Goal: Find specific page/section: Find specific page/section

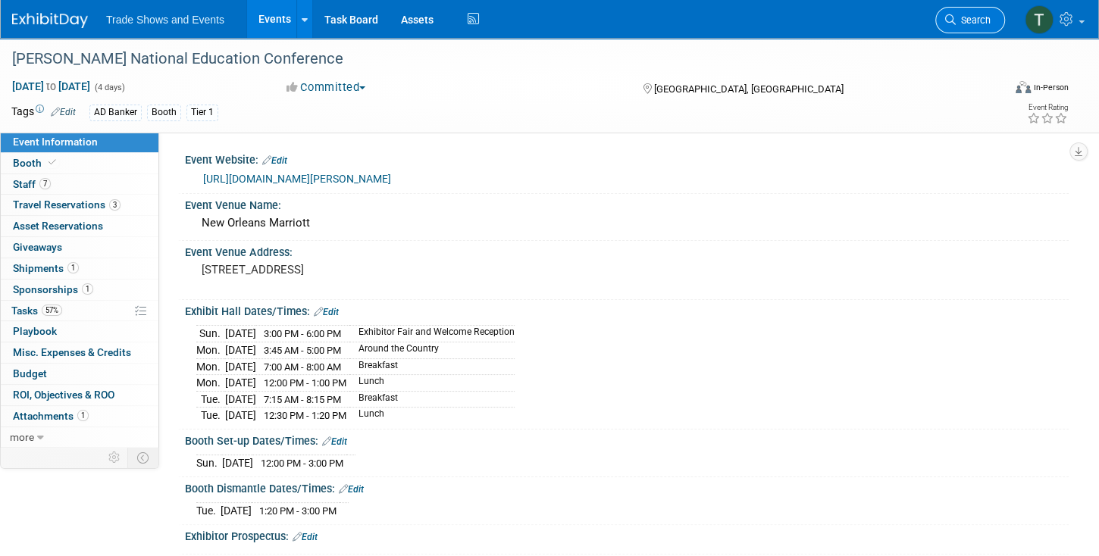
click at [952, 17] on icon at bounding box center [950, 19] width 11 height 11
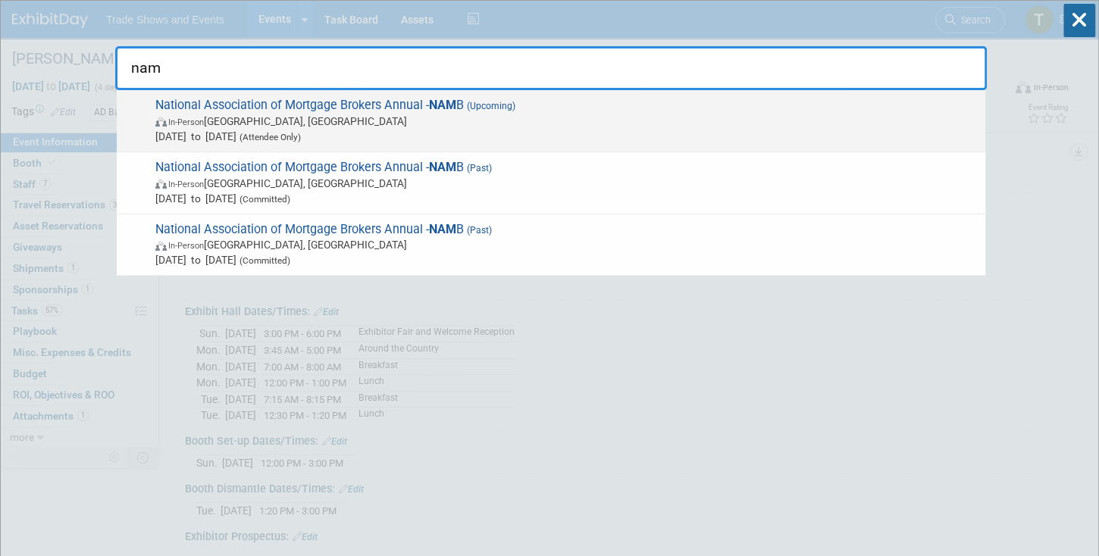
type input "nam"
click at [238, 105] on span "National Association of Mortgage Brokers Annual - NAM B (Upcoming) In-Person [G…" at bounding box center [564, 121] width 827 height 46
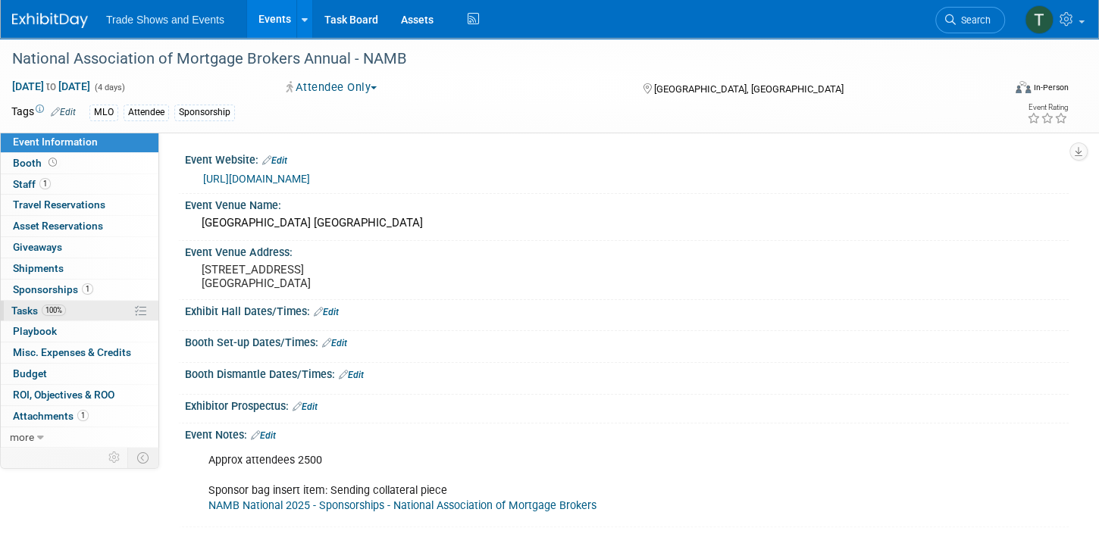
click at [73, 306] on link "100% Tasks 100%" at bounding box center [80, 311] width 158 height 20
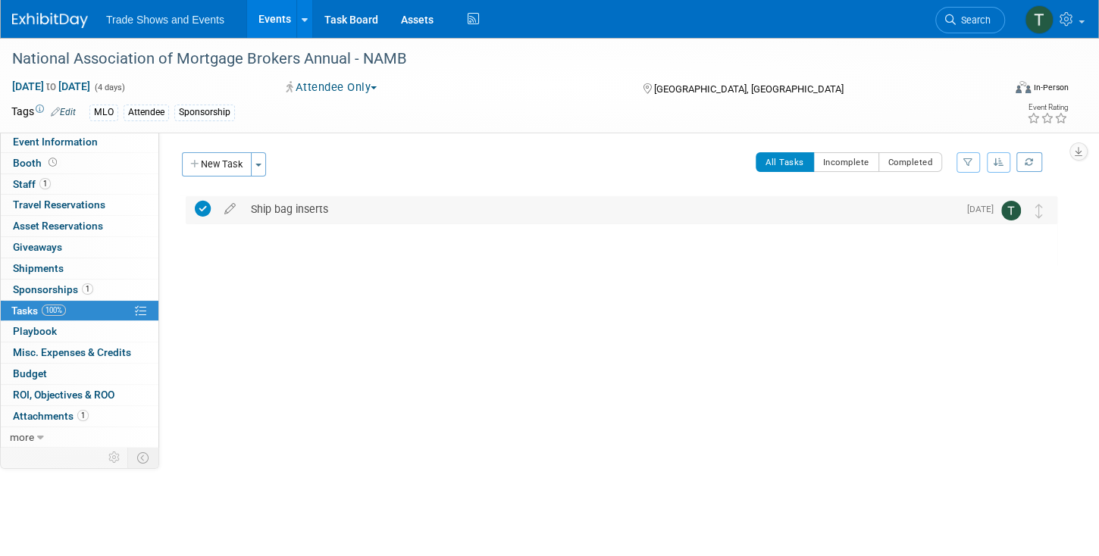
click at [302, 212] on div "Ship bag inserts" at bounding box center [600, 209] width 714 height 26
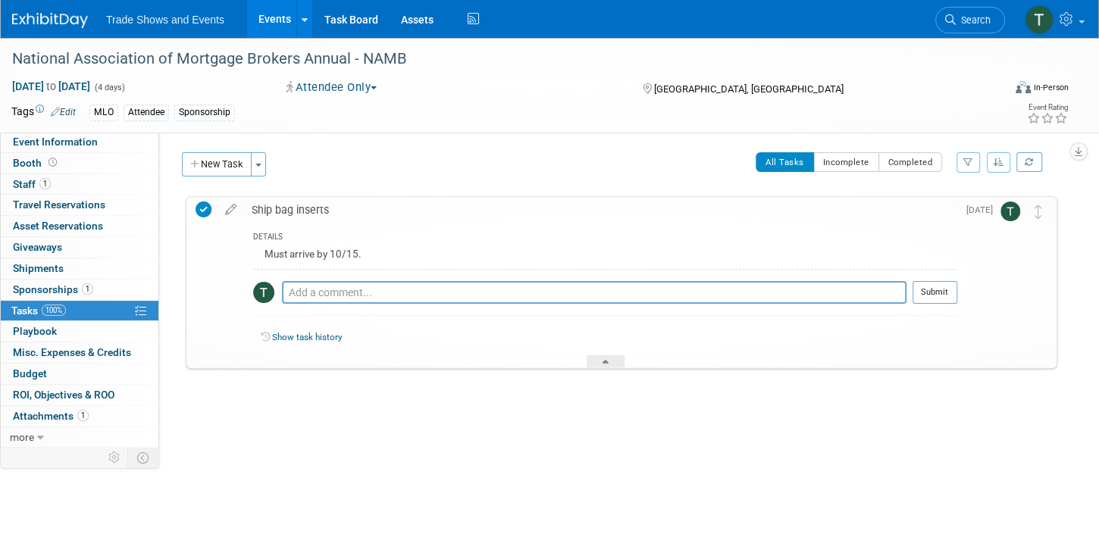
click at [302, 212] on div "Ship bag inserts" at bounding box center [600, 210] width 713 height 26
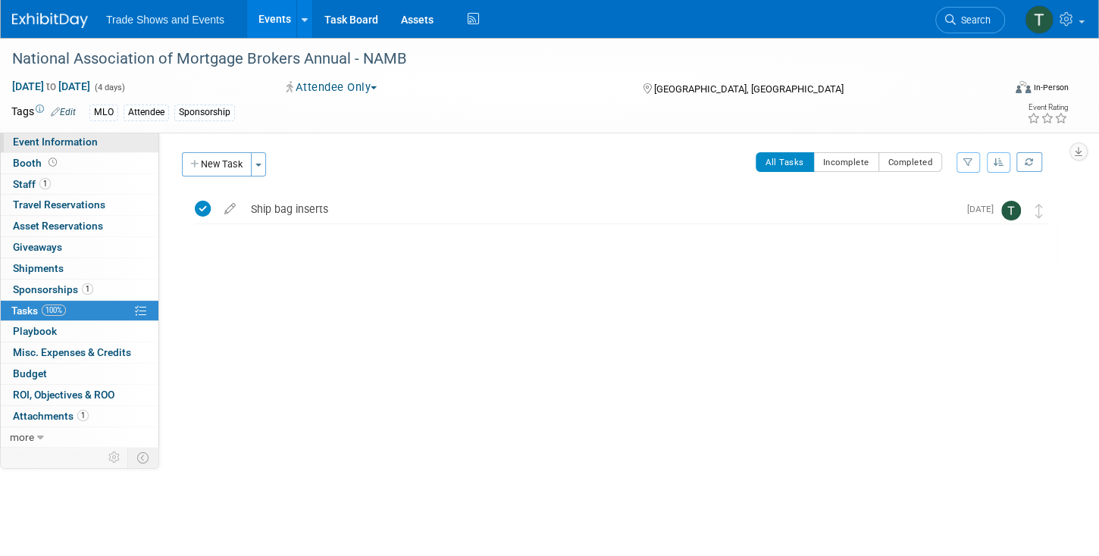
click at [55, 141] on span "Event Information" at bounding box center [55, 142] width 85 height 12
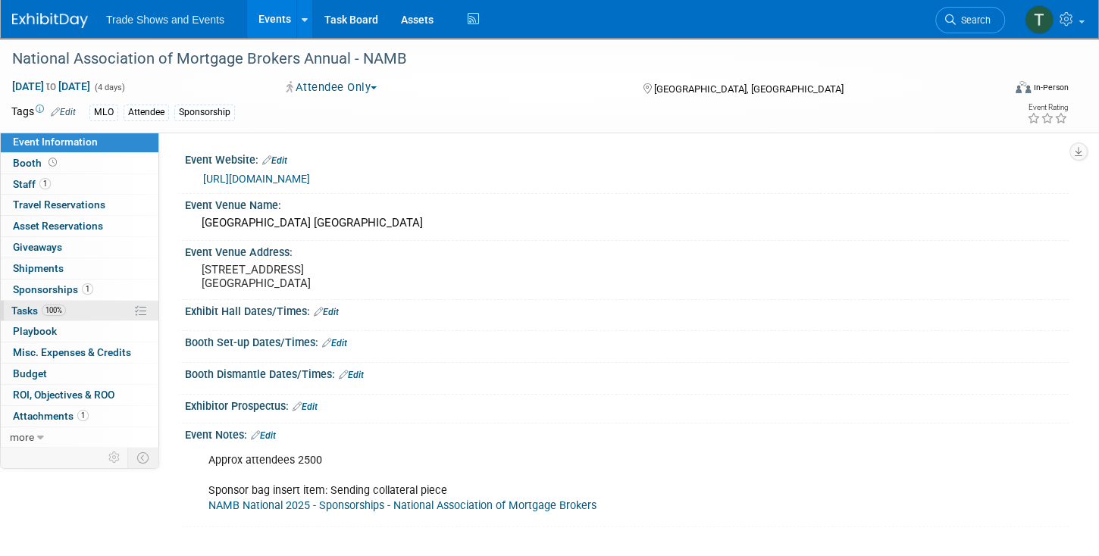
click at [36, 309] on span "Tasks 100%" at bounding box center [38, 311] width 55 height 12
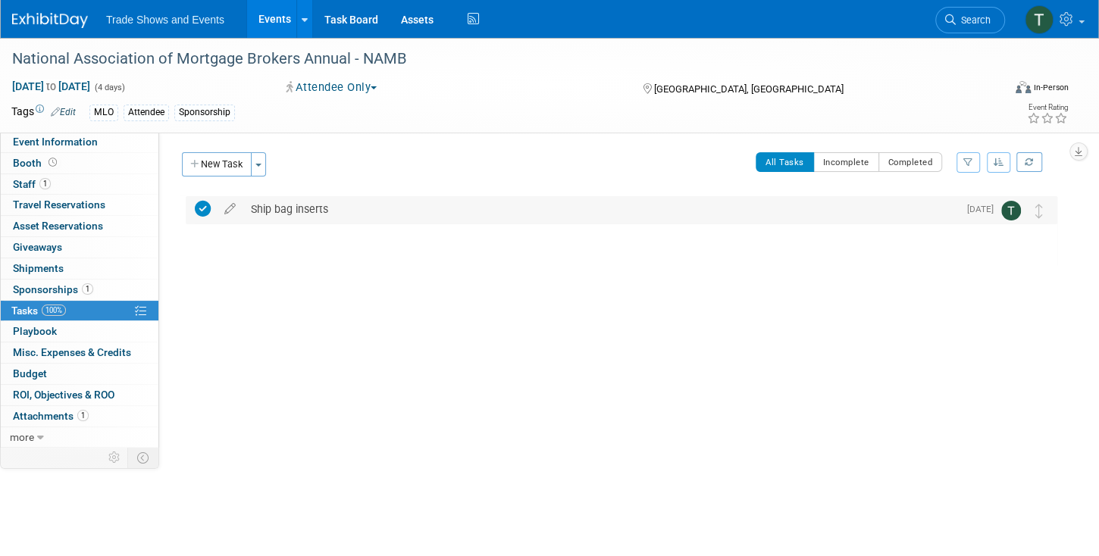
click at [352, 211] on div "Ship bag inserts" at bounding box center [600, 209] width 714 height 26
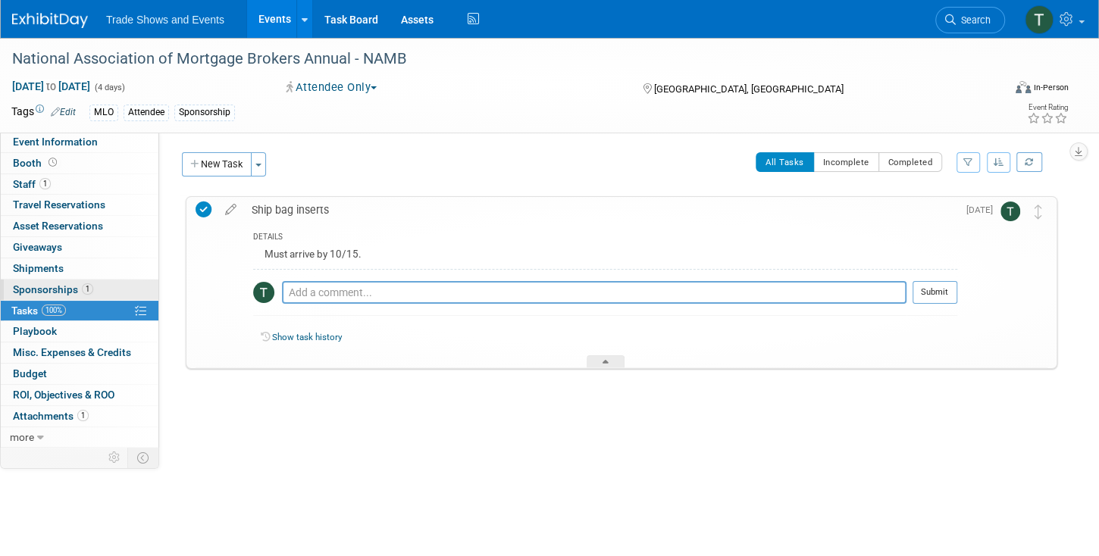
click at [63, 285] on span "Sponsorships 1" at bounding box center [53, 289] width 80 height 12
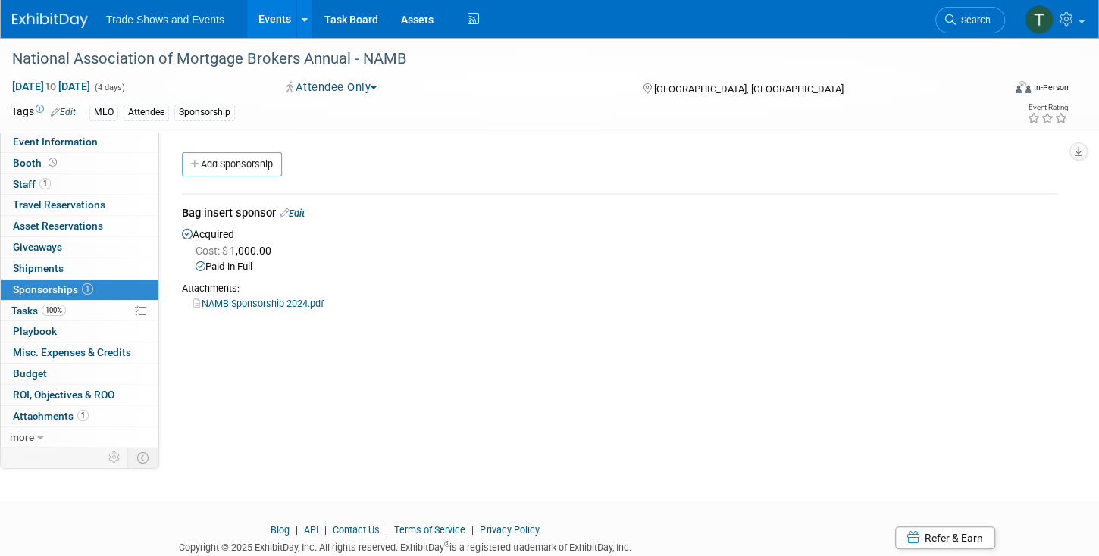
click at [274, 298] on link "NAMB Sponsorship 2024.pdf" at bounding box center [258, 303] width 130 height 11
